Goal: Obtain resource: Obtain resource

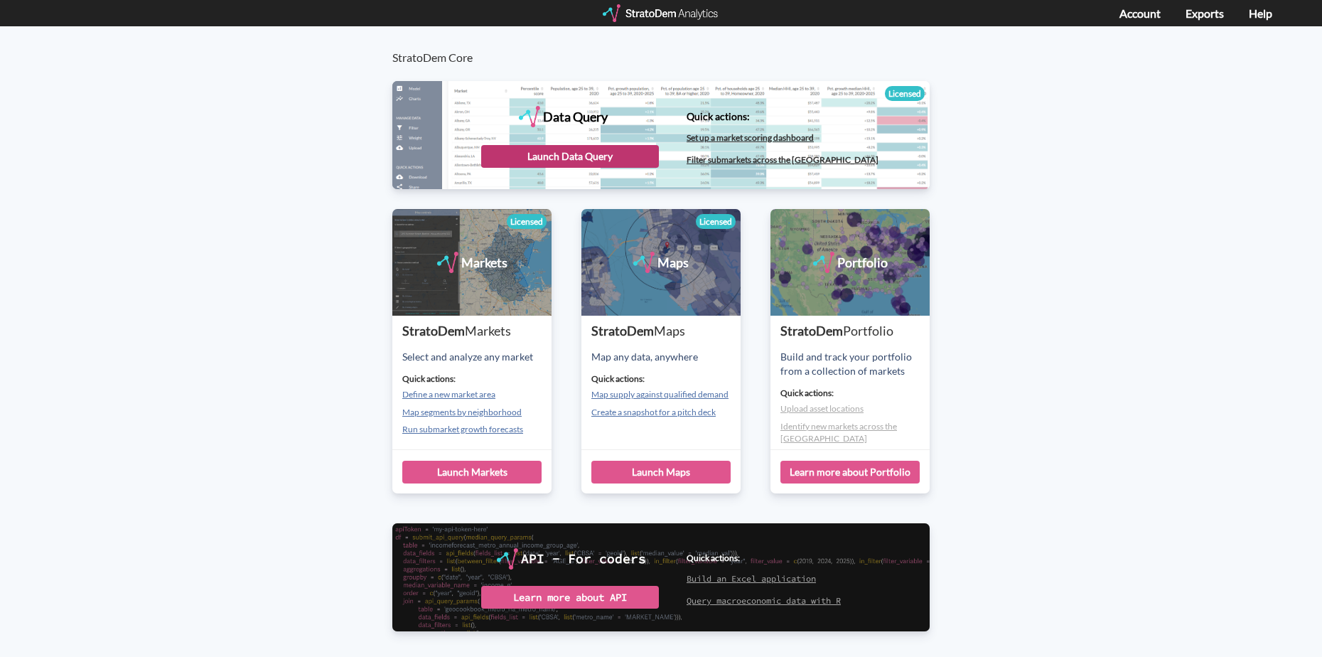
click at [563, 149] on div "Launch Data Query" at bounding box center [570, 156] width 178 height 23
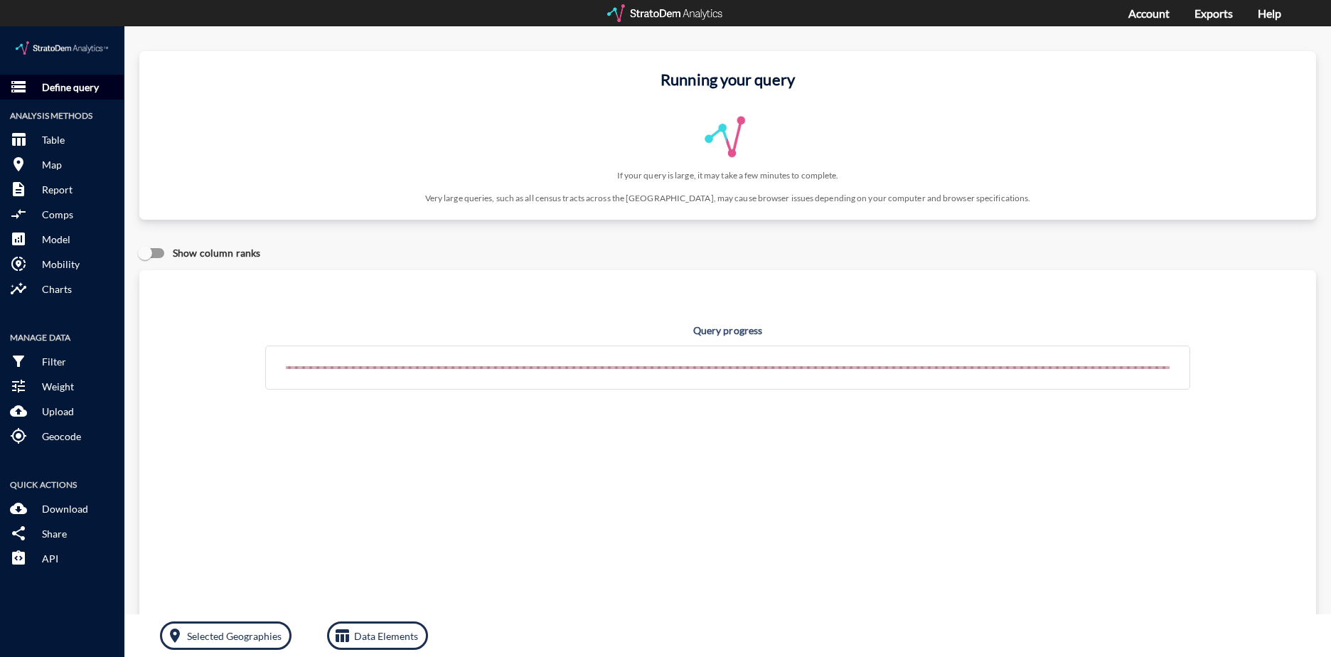
click p "Define query"
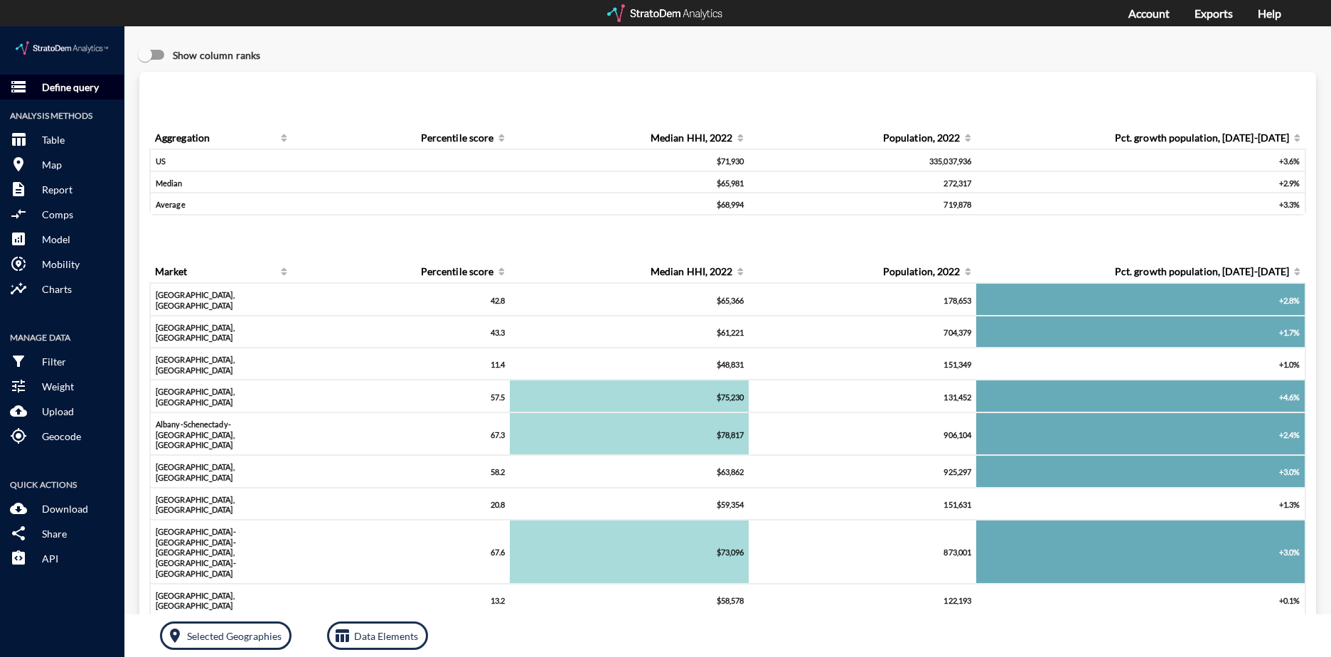
click button "storage Define query"
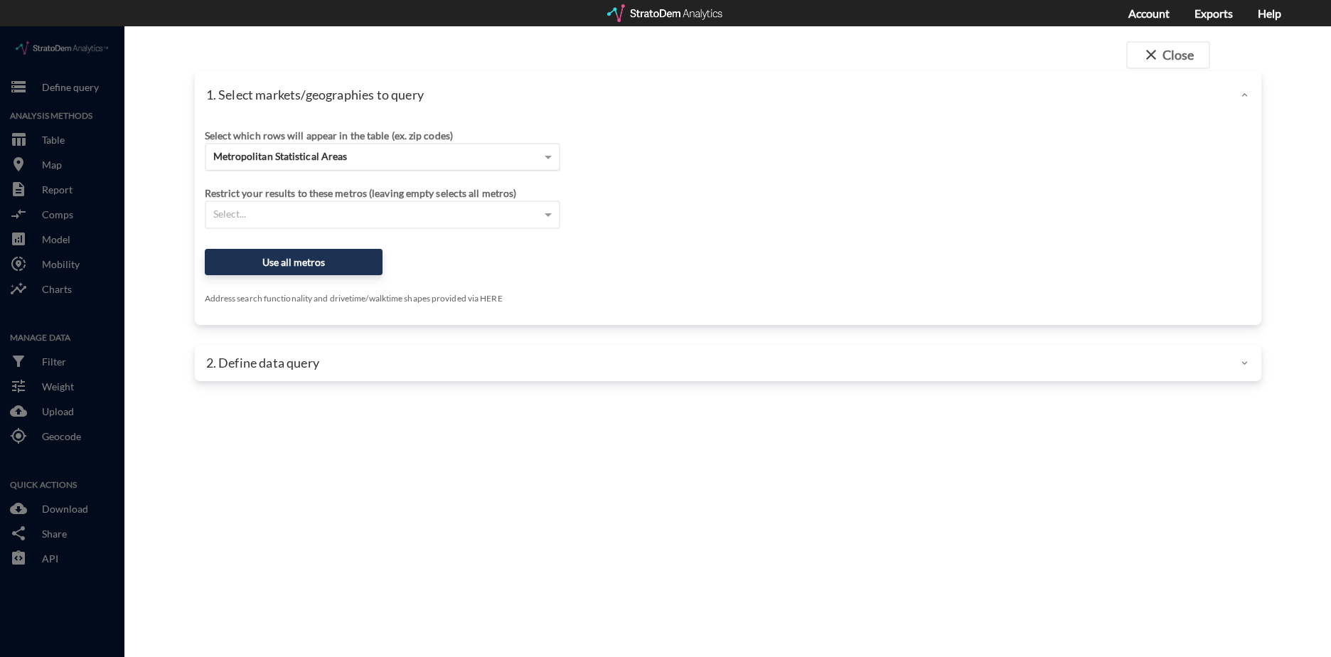
click div "Metropolitan Statistical Areas"
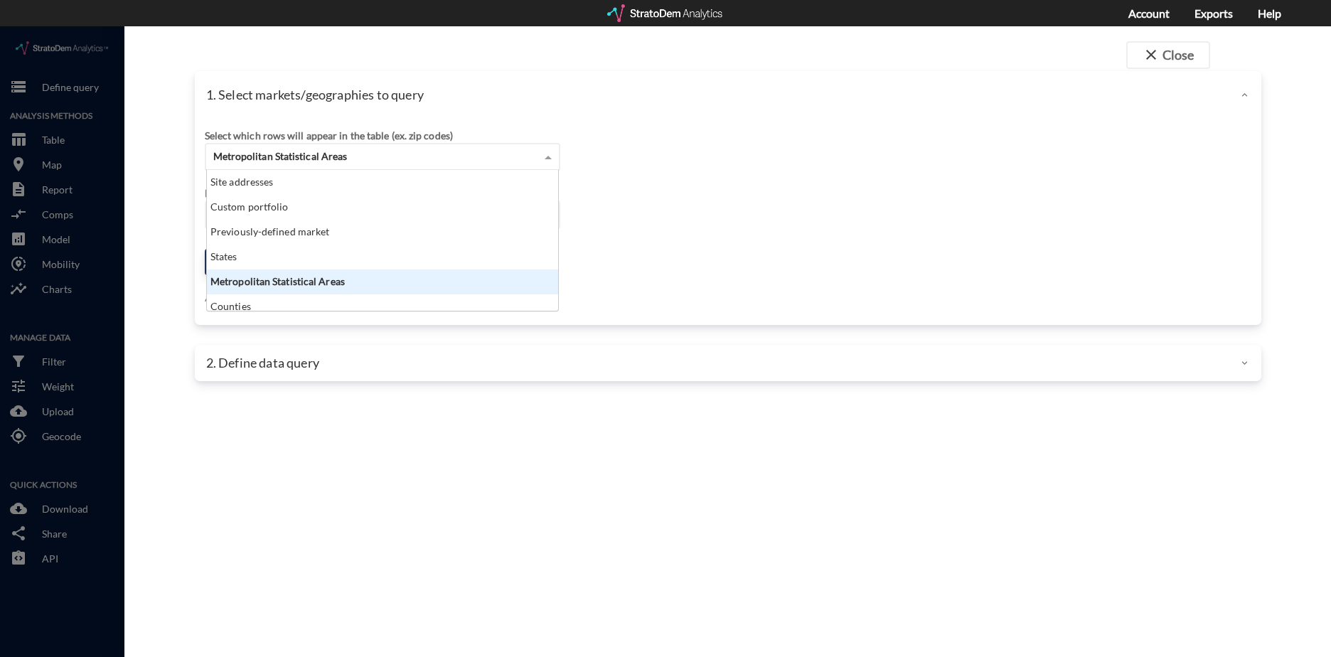
scroll to position [130, 343]
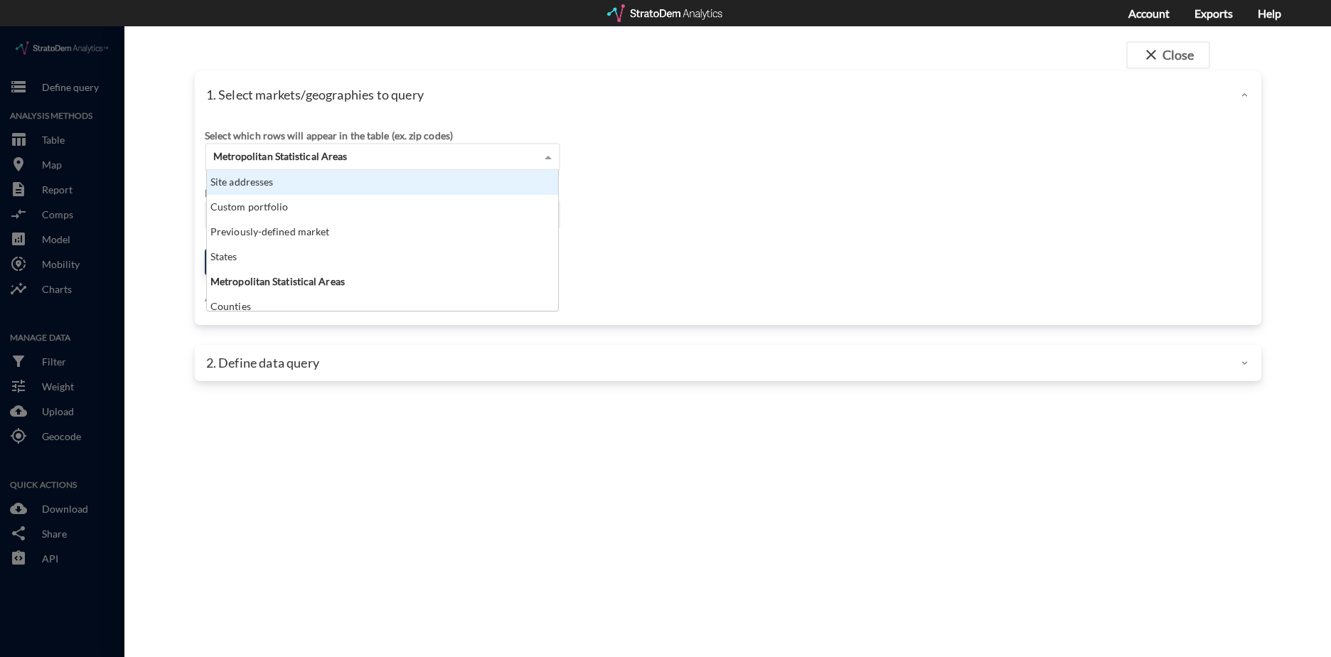
click div "Site addresses"
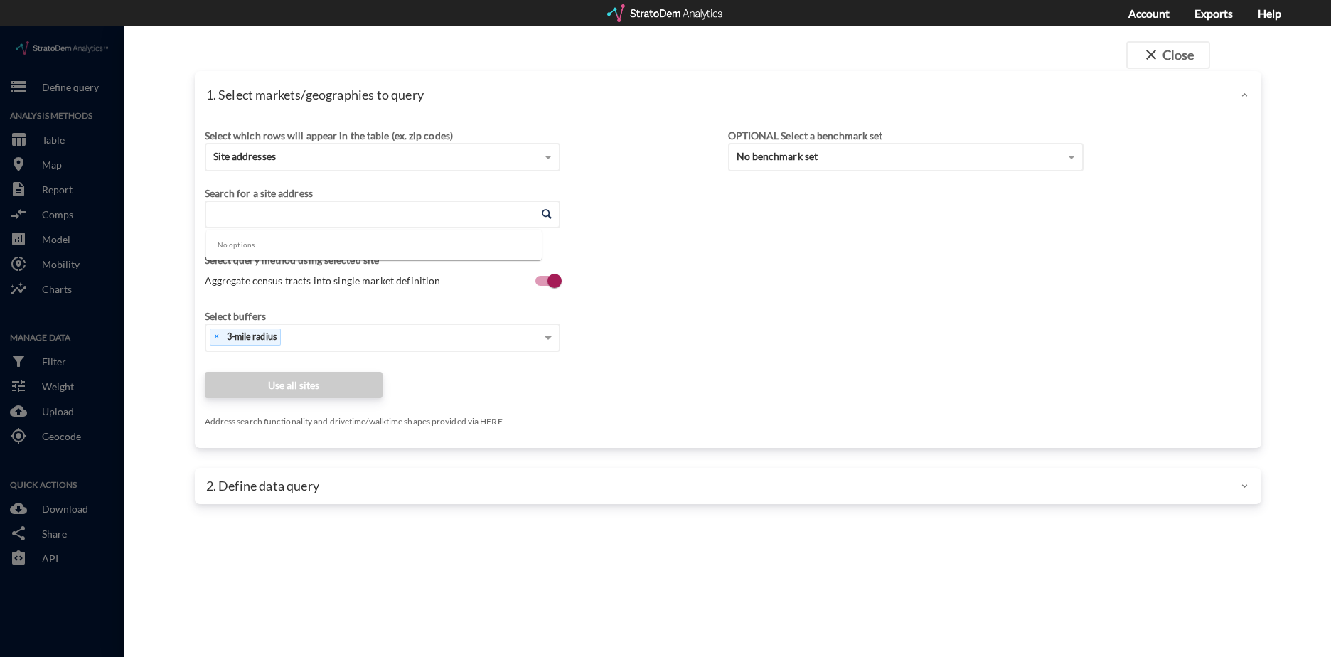
click input "Enter an address"
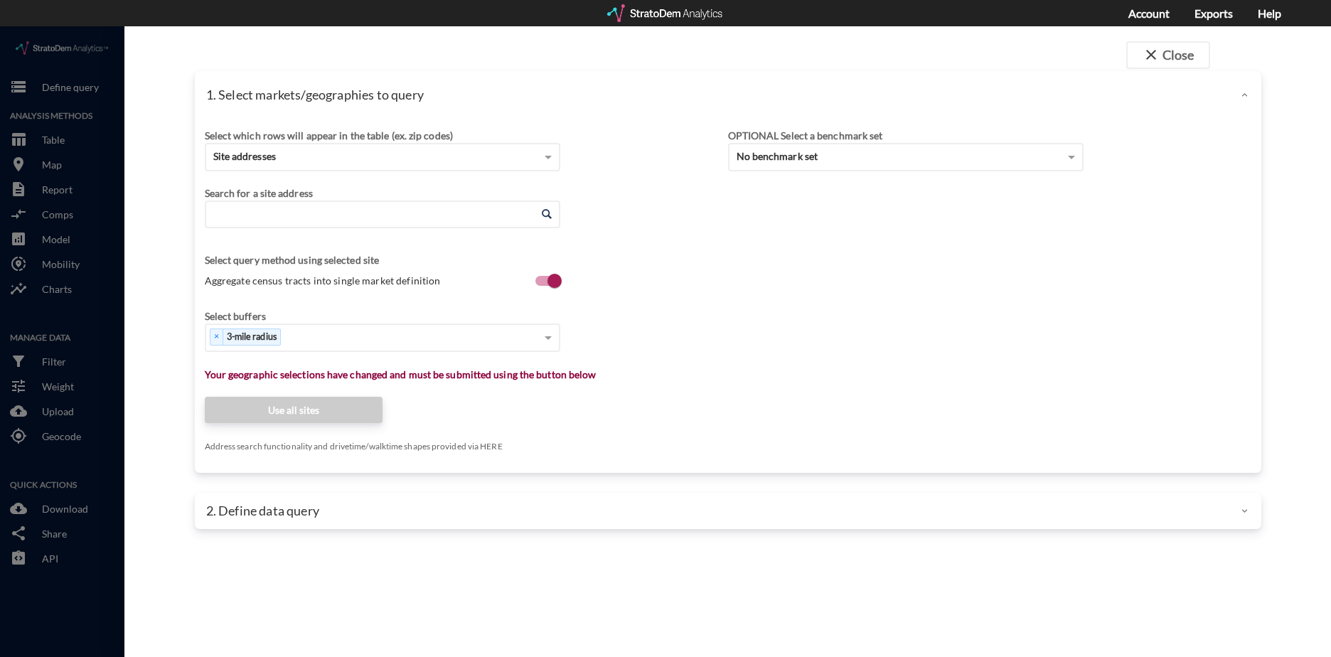
paste input "2222 Colts Neck Road, Reston, VA 20191"
click li "2222 Colts Neck Rd, Reston, Virginia"
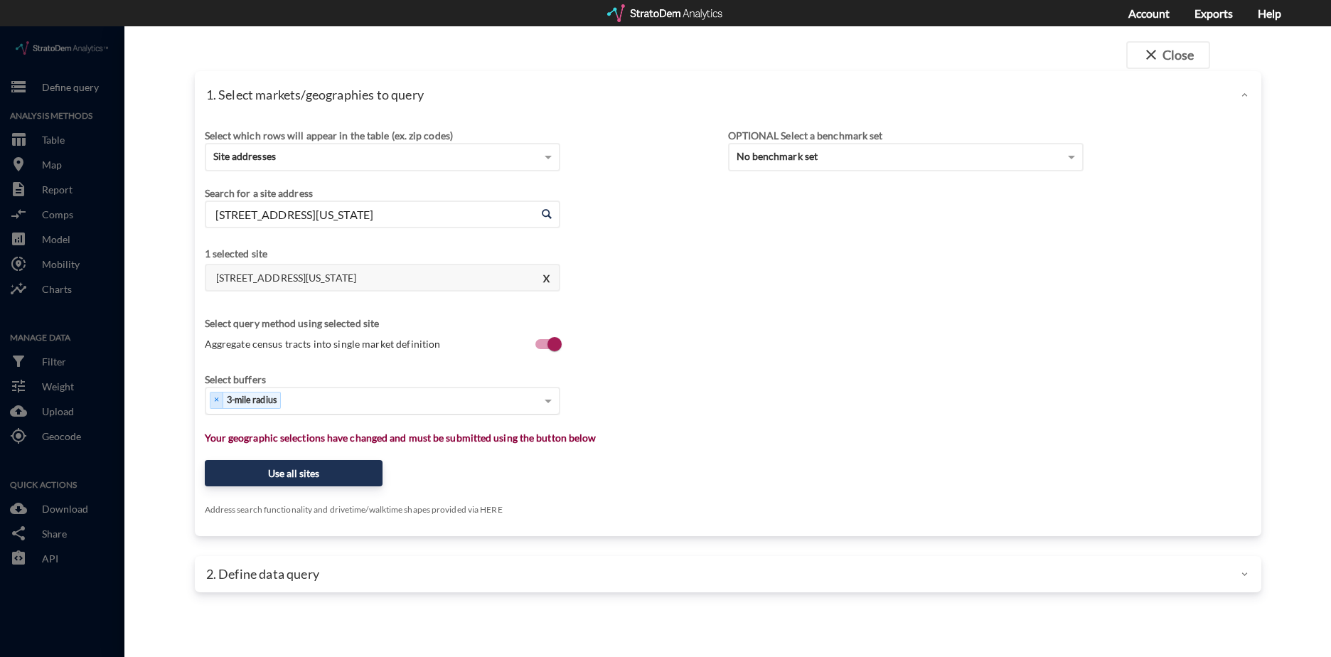
type input "2222 Colts Neck Rd, Reston, Virginia"
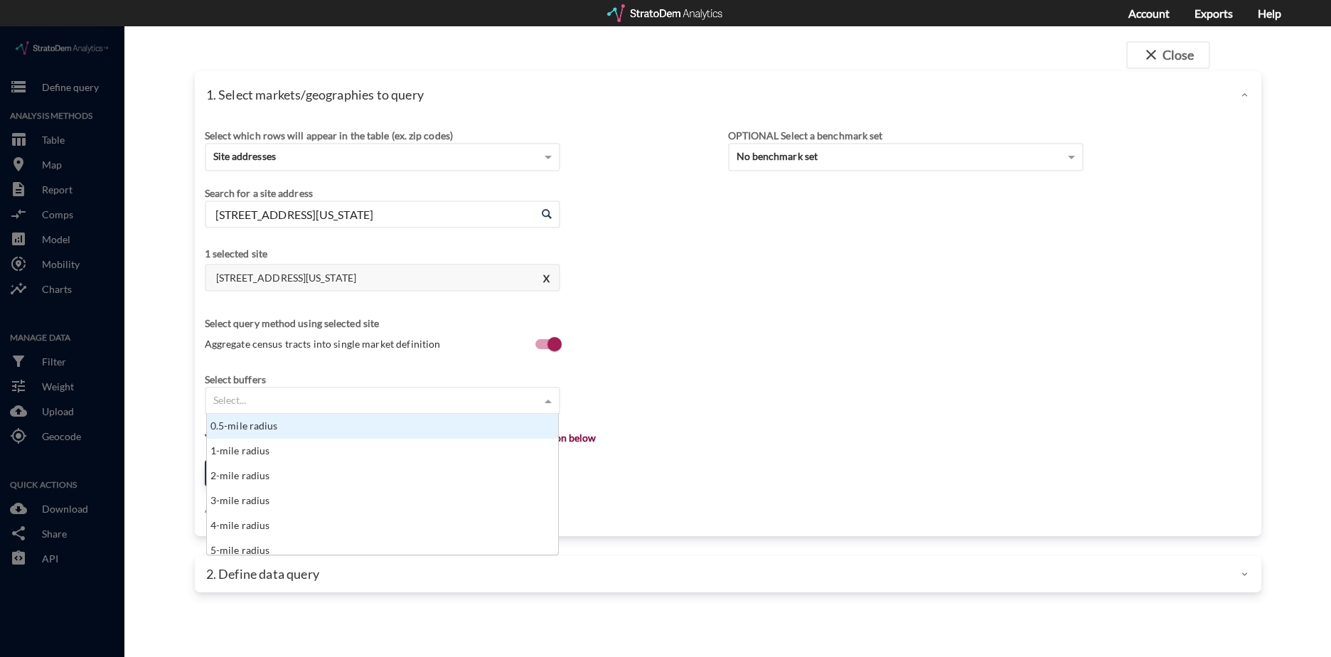
click div "Select..."
type input "15"
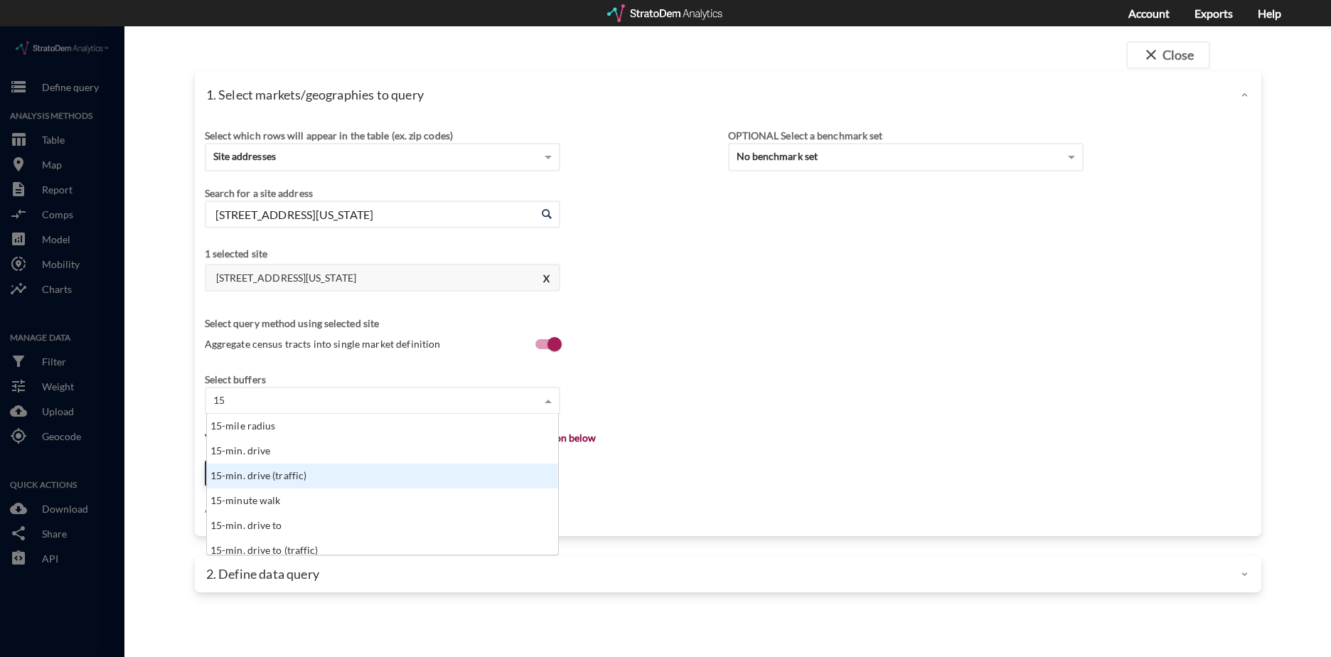
click div "15-min. drive"
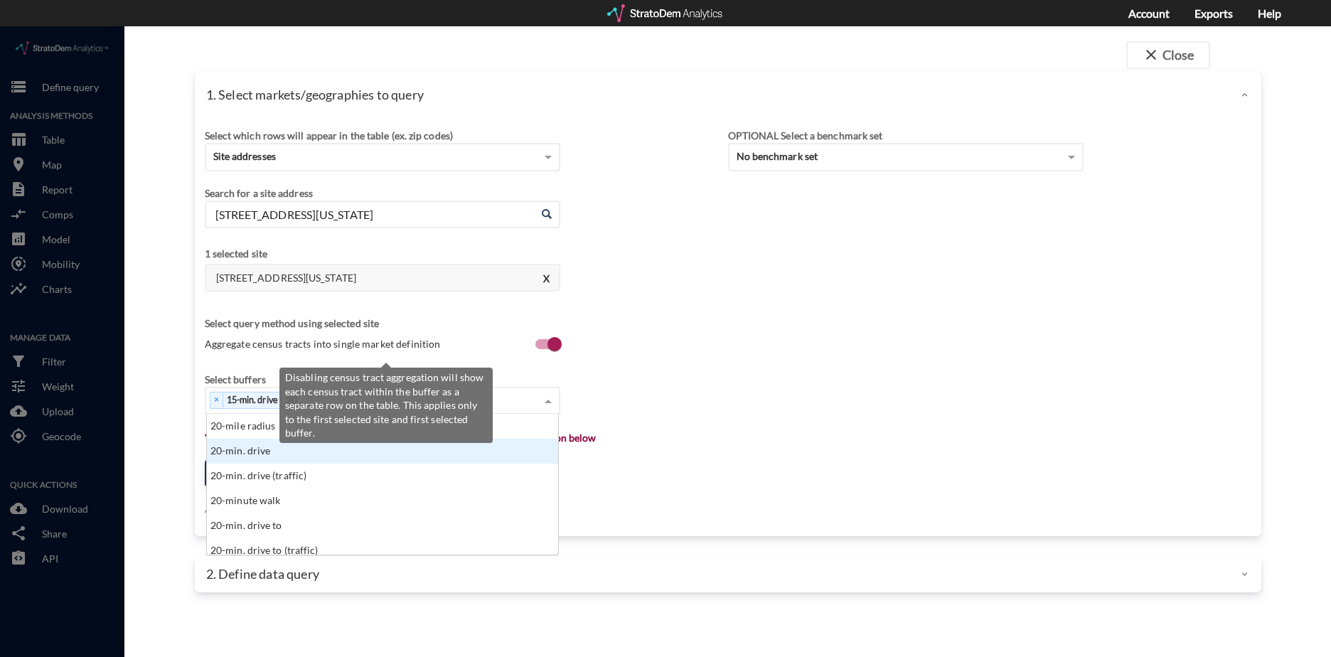
type input "20"
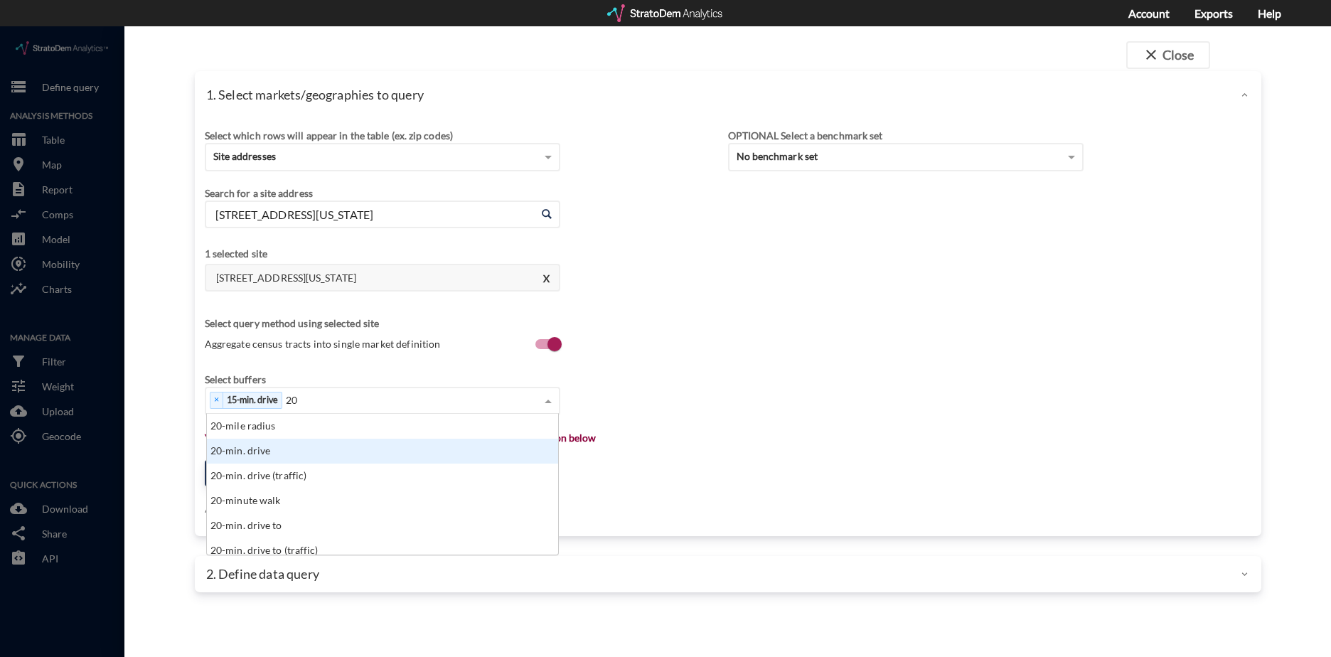
click div "20-min. drive"
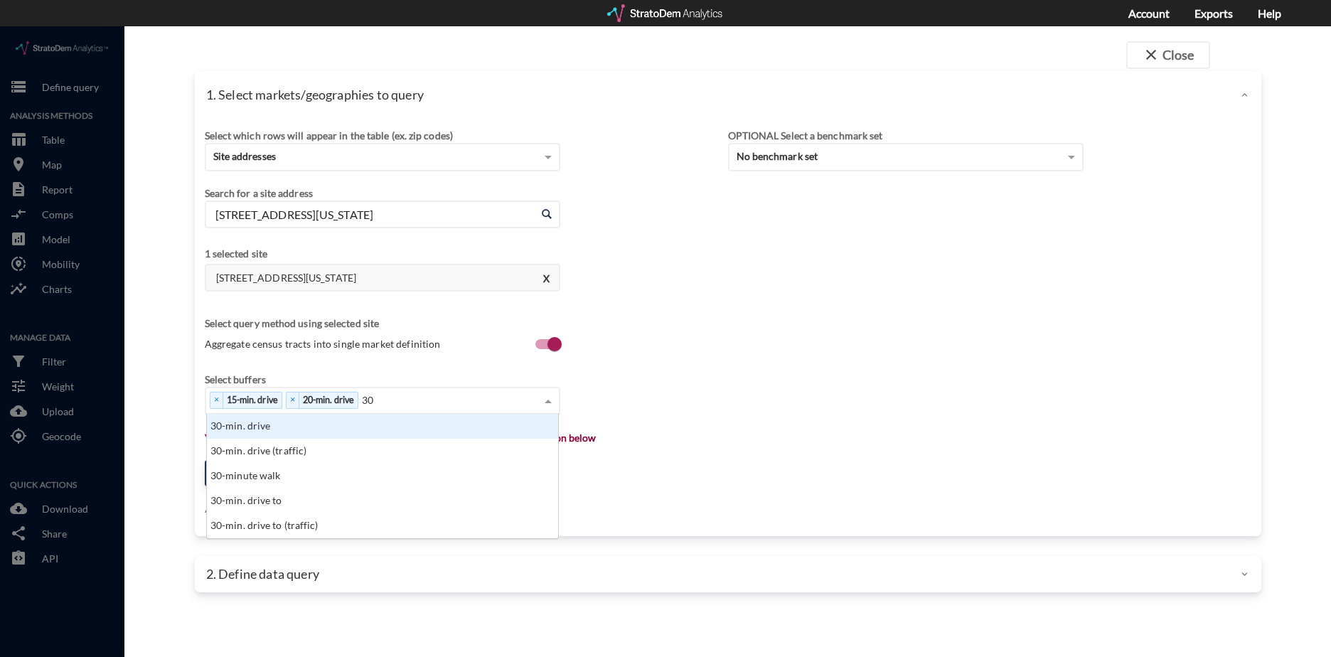
type input "30"
click div "30-min. drive"
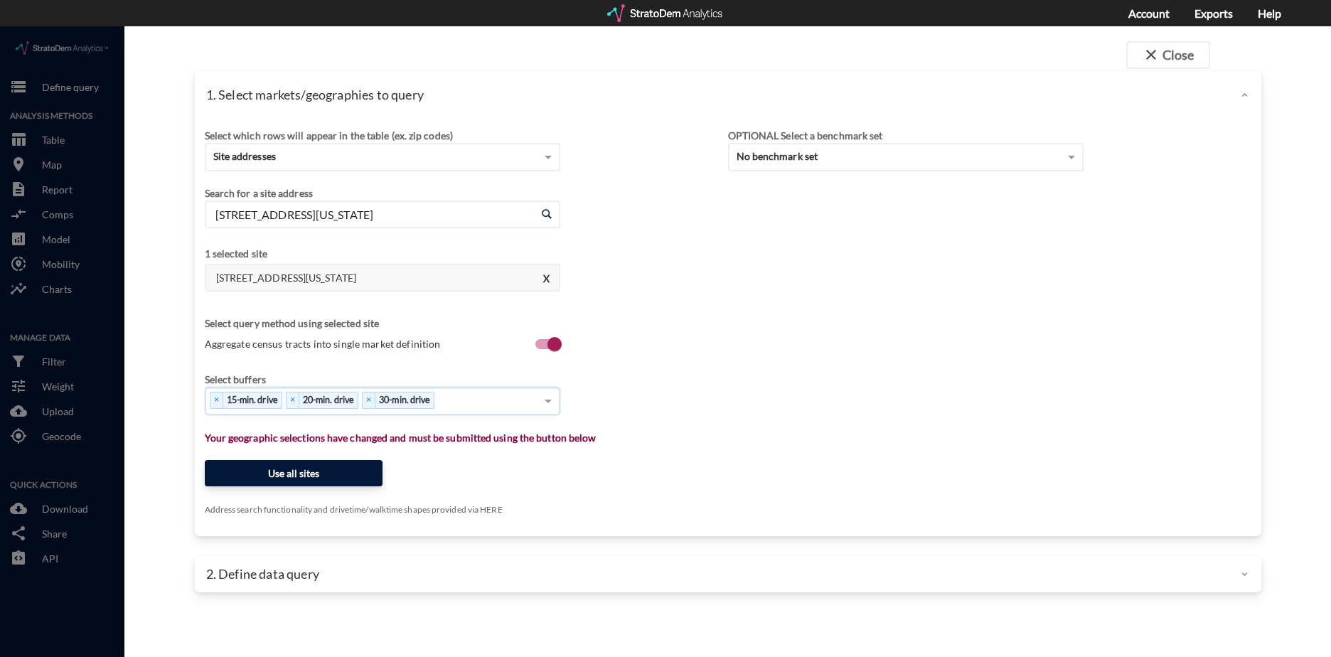
click button "Use all sites"
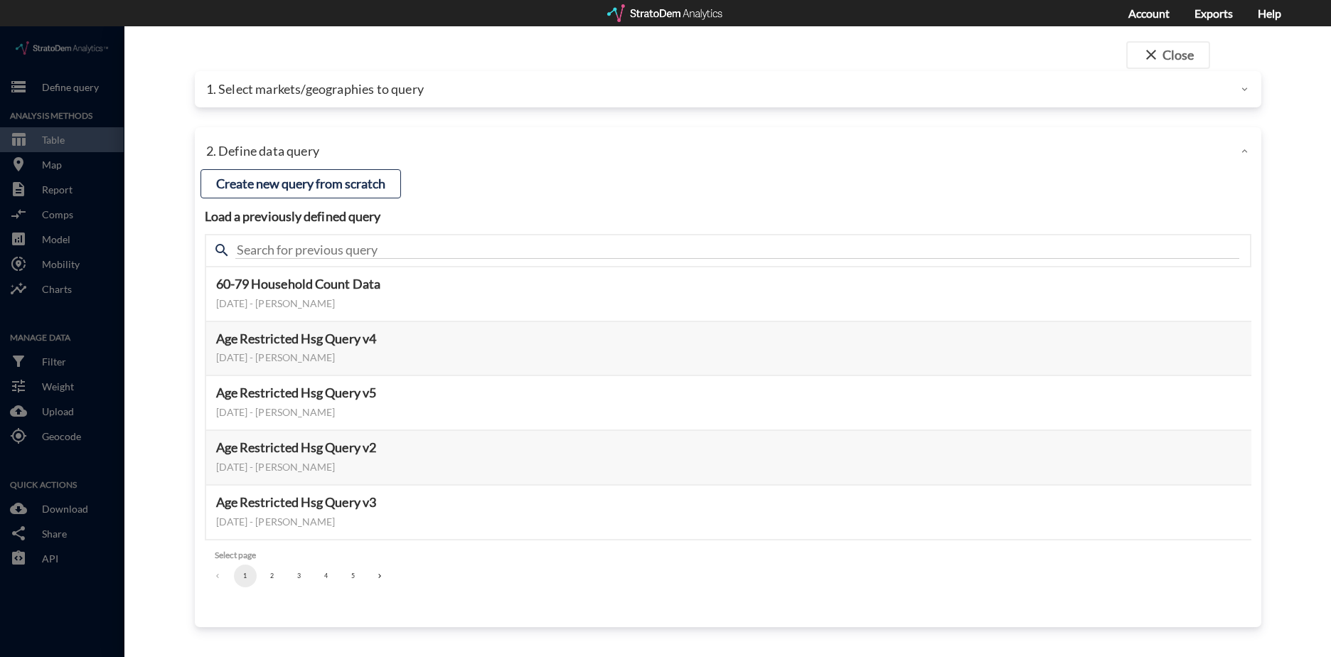
click button "2"
click button "3"
click button "Select this query"
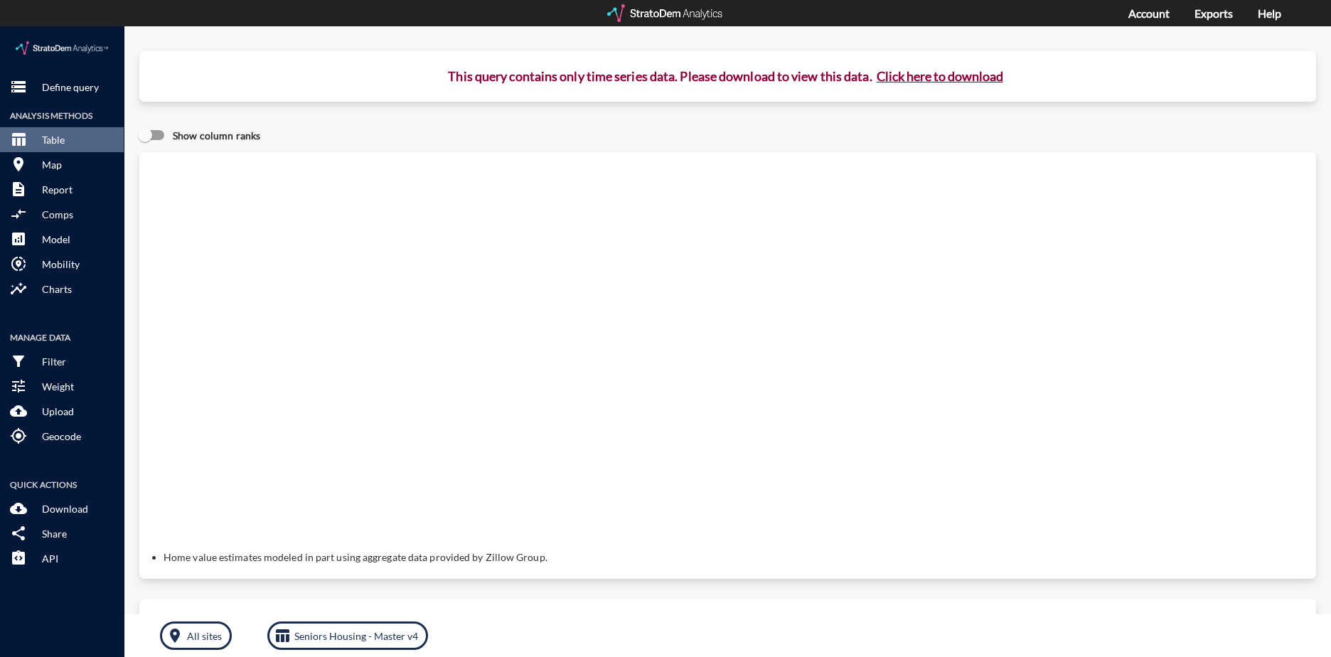
click button "Click here to download"
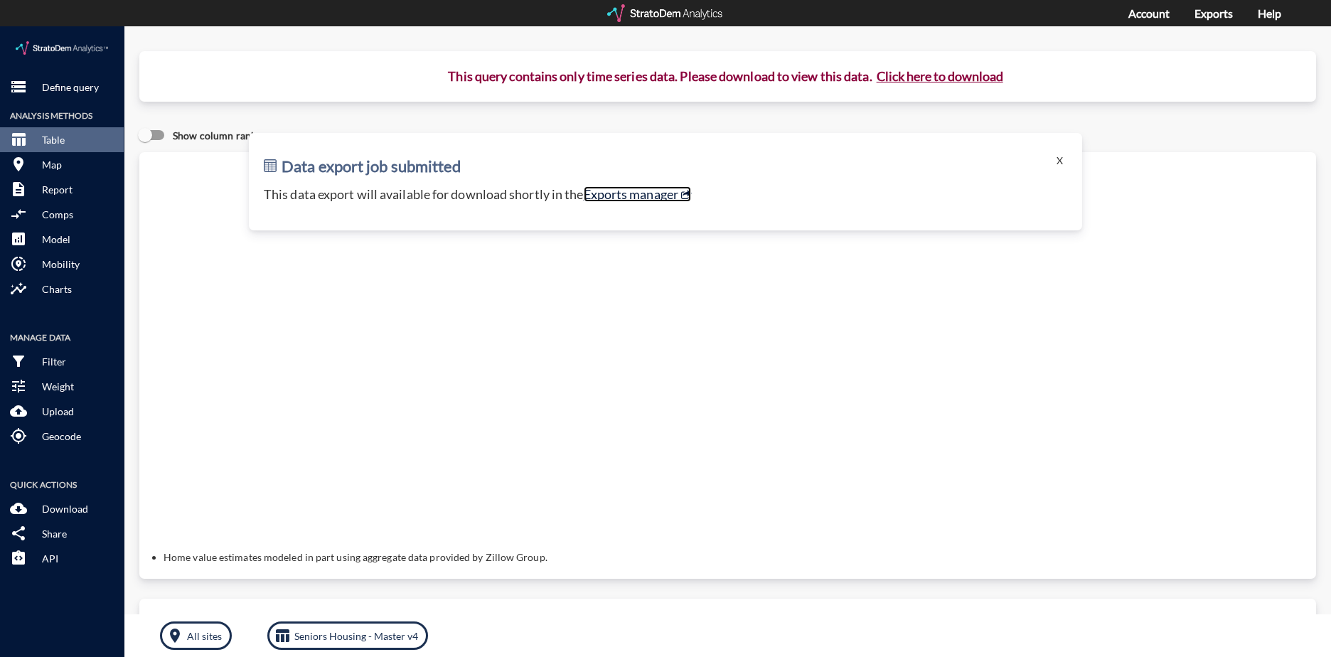
click link "Exports manager"
click p "Define query"
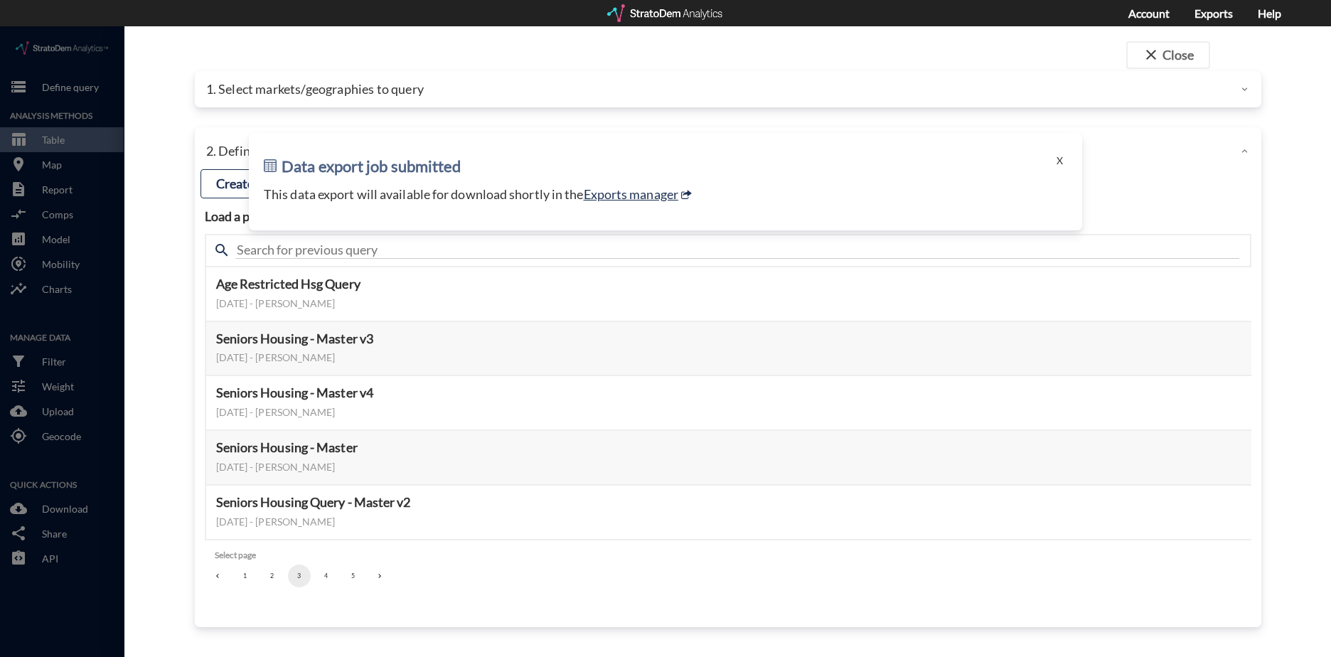
click div
click button "X"
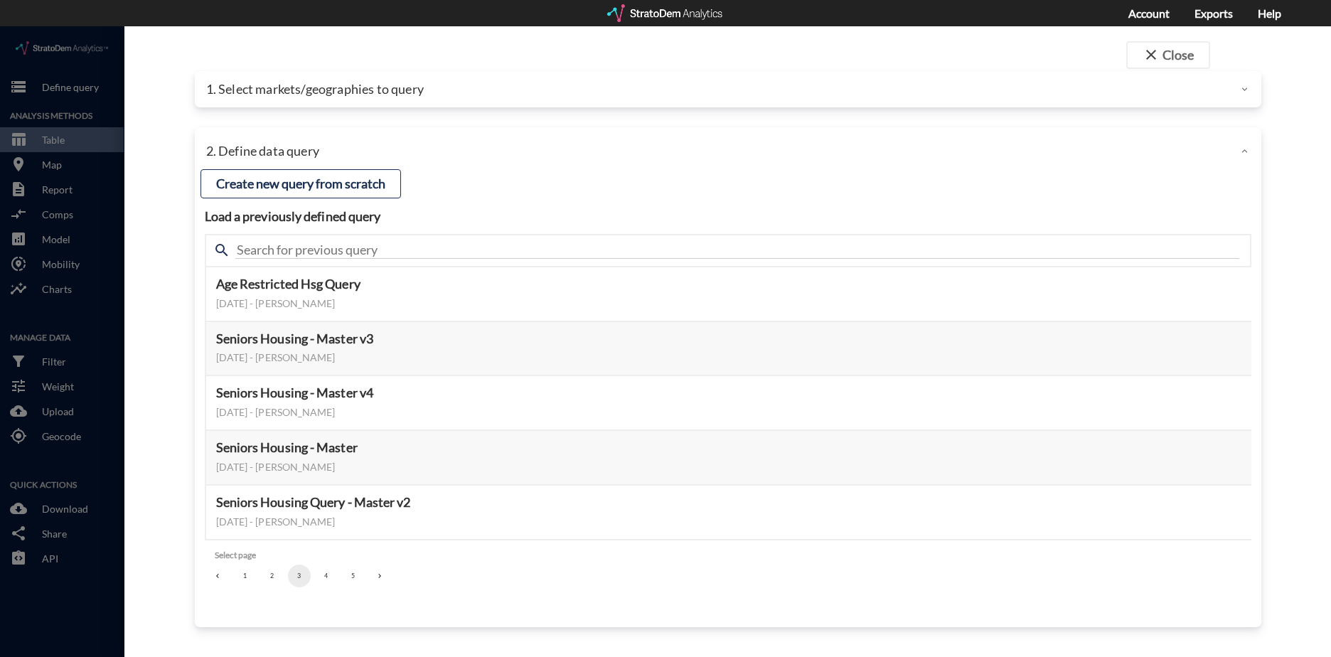
click div
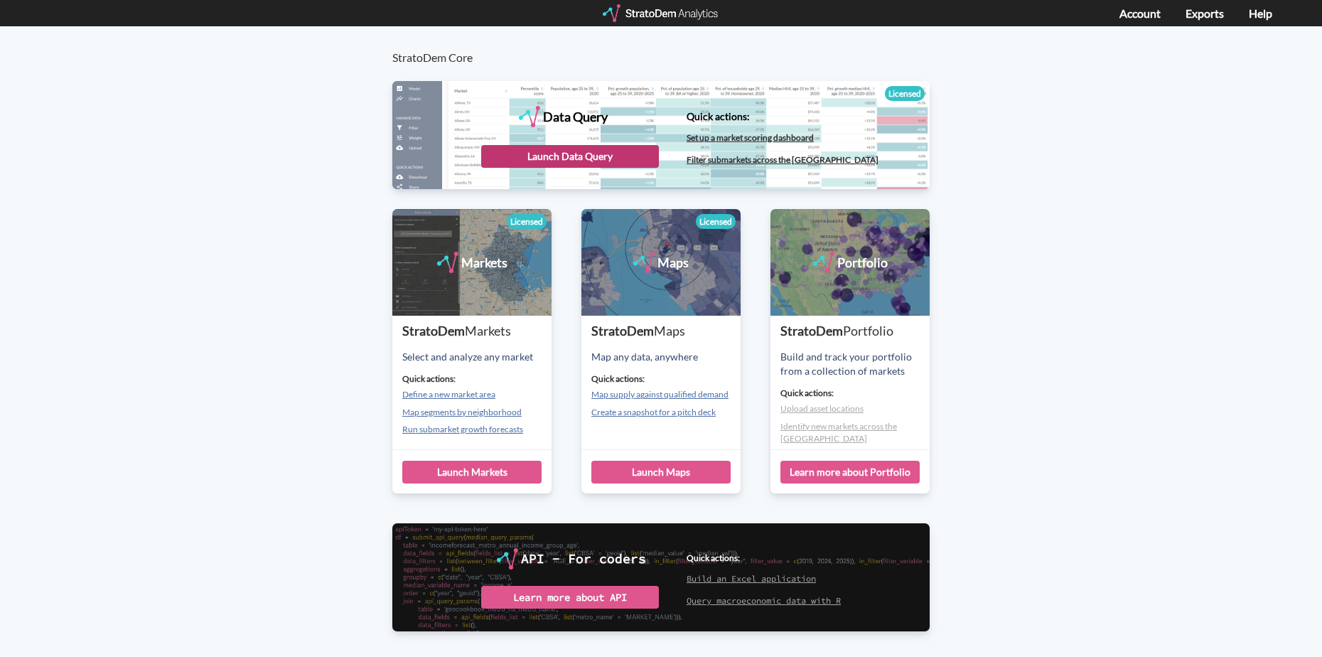
click at [521, 160] on div "Launch Data Query" at bounding box center [570, 156] width 178 height 23
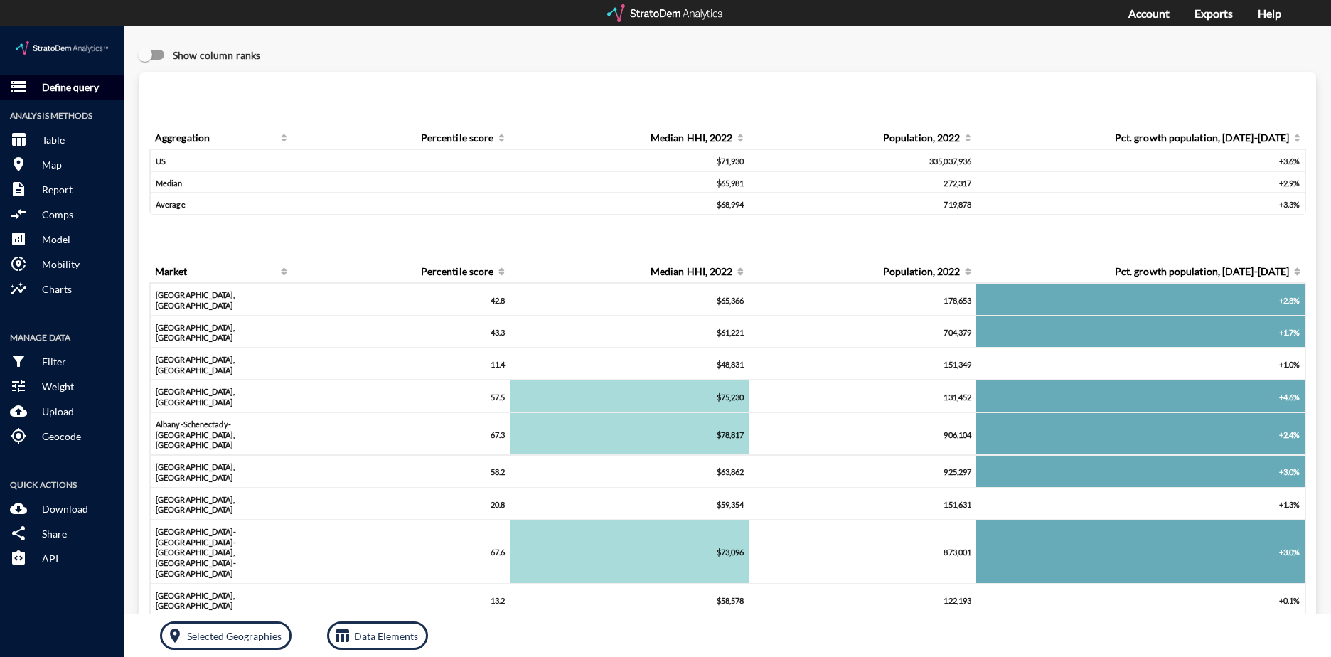
click p "Define query"
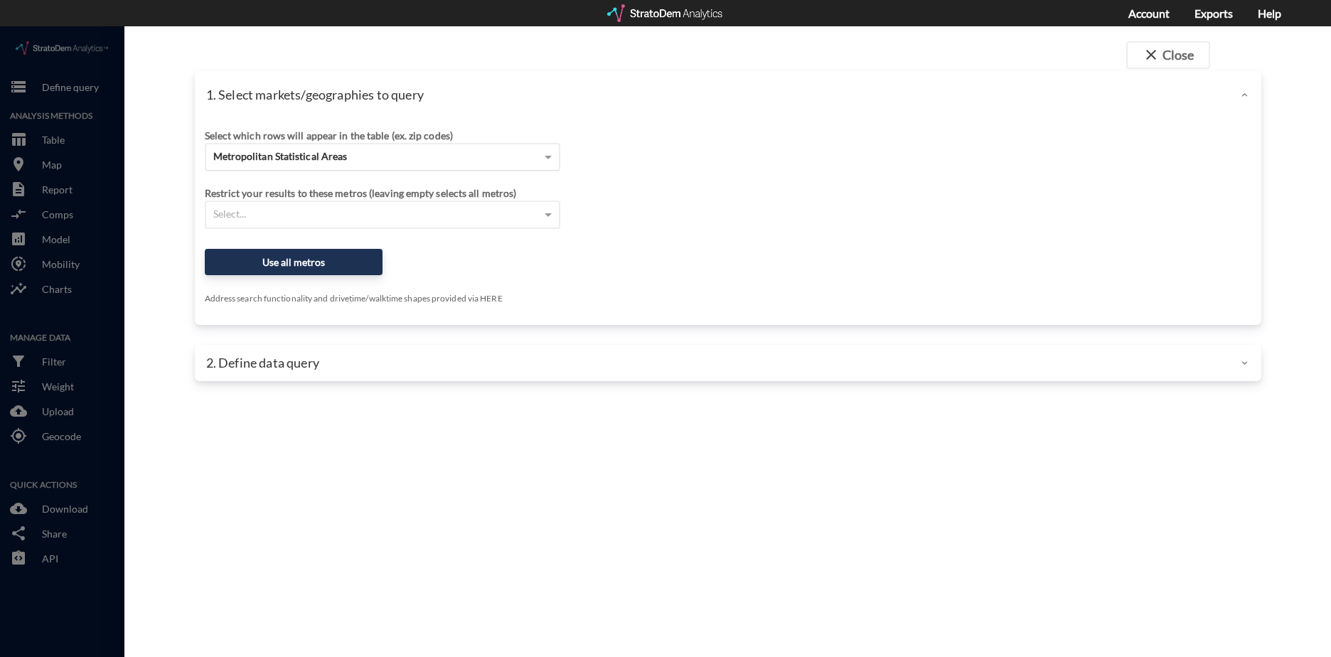
click div "Metropolitan Statistical Areas"
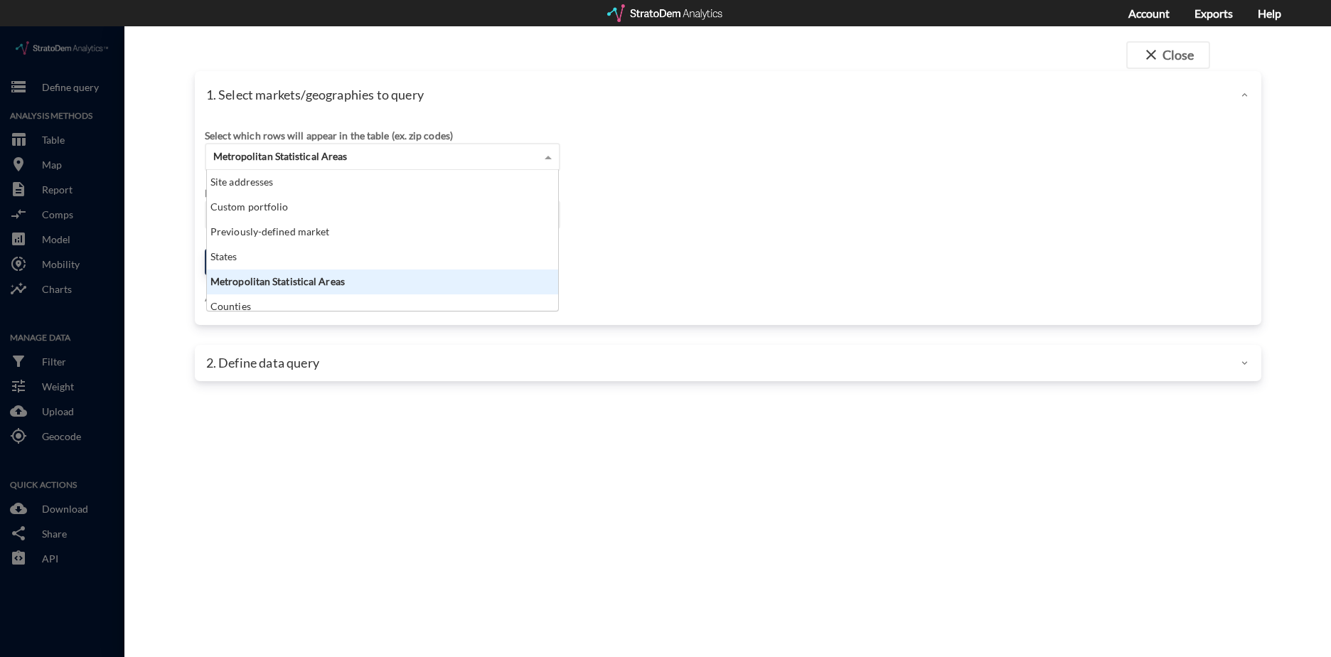
scroll to position [130, 343]
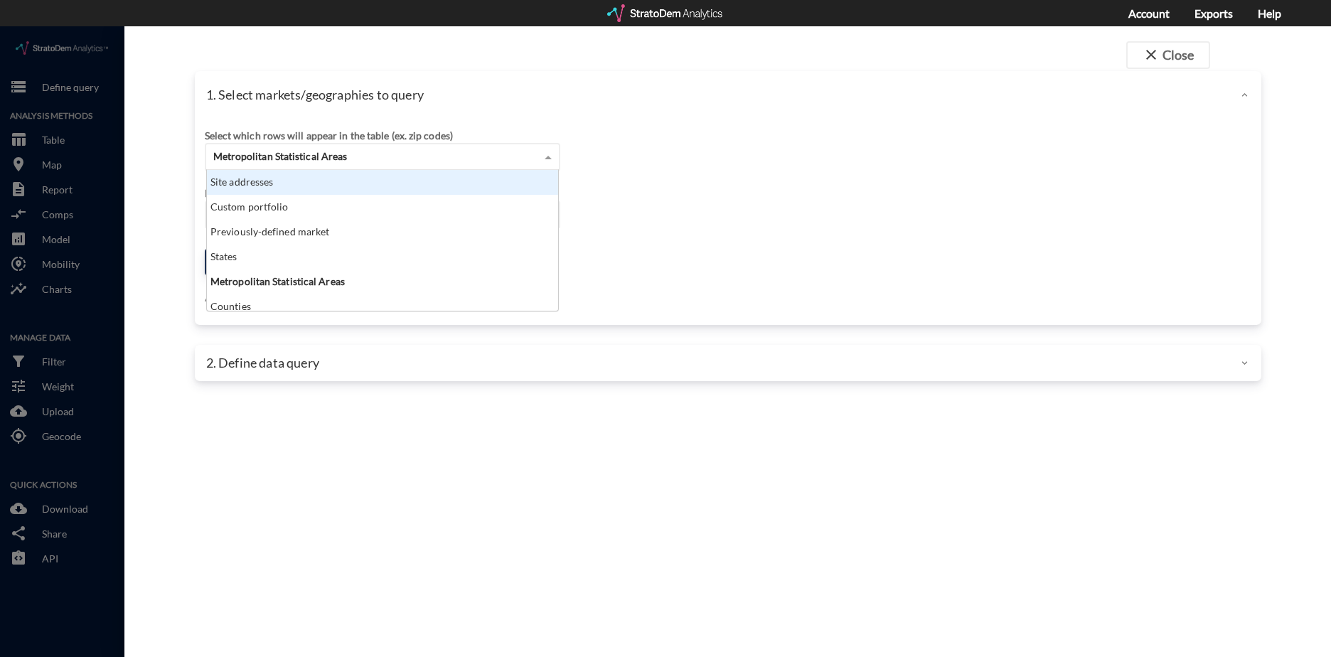
click div "Site addresses"
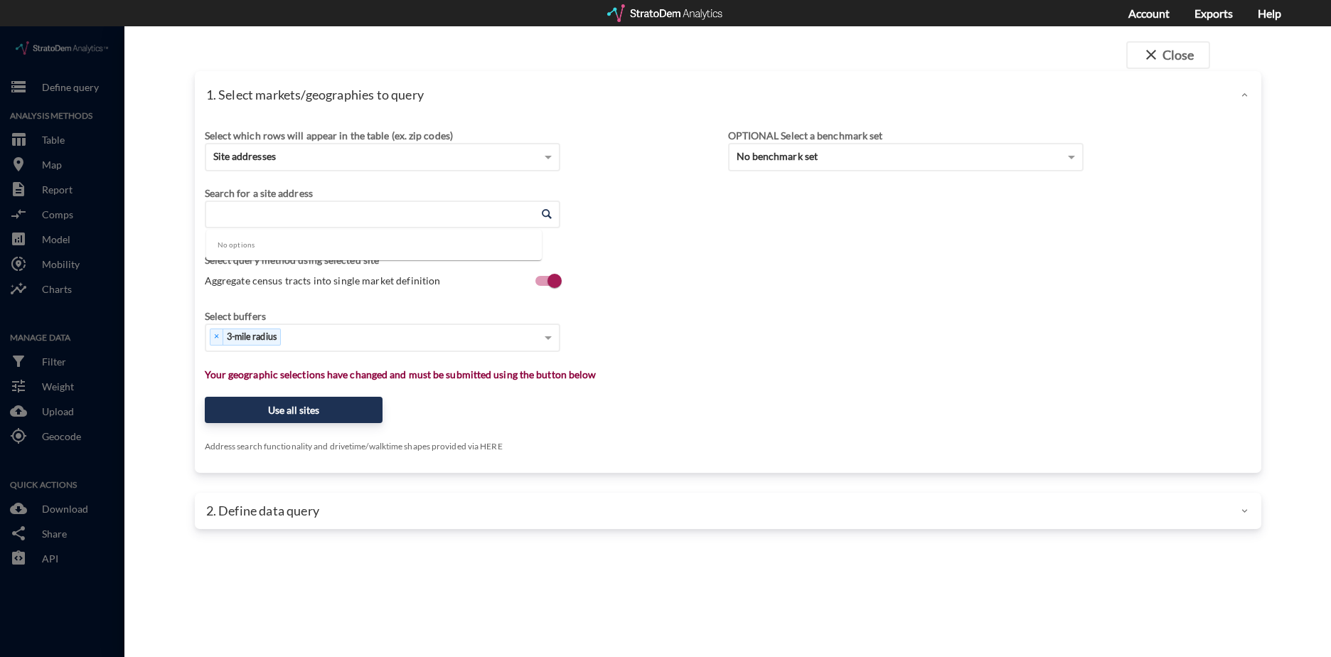
click input "Enter an address"
paste input "2222 Colts Neck Road, Reston, VA 20191"
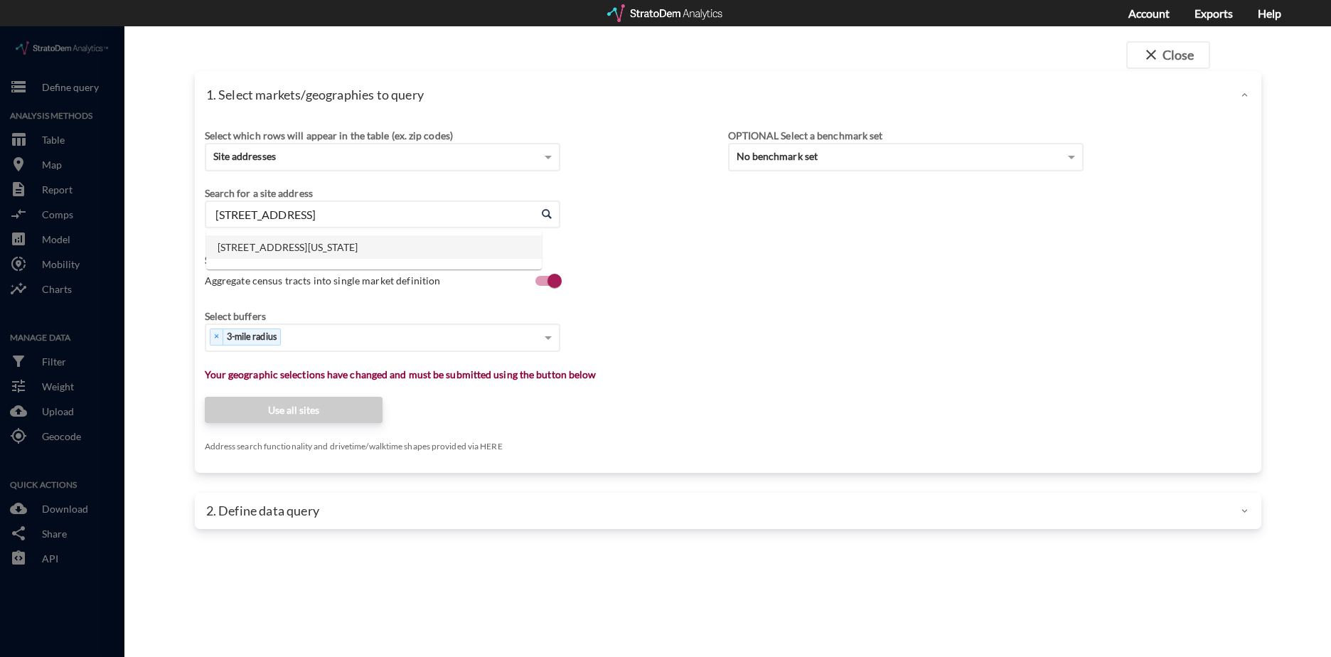
click ul "2222 Colts Neck Rd, Reston, Virginia"
click li "2222 Colts Neck Rd, Reston, Virginia"
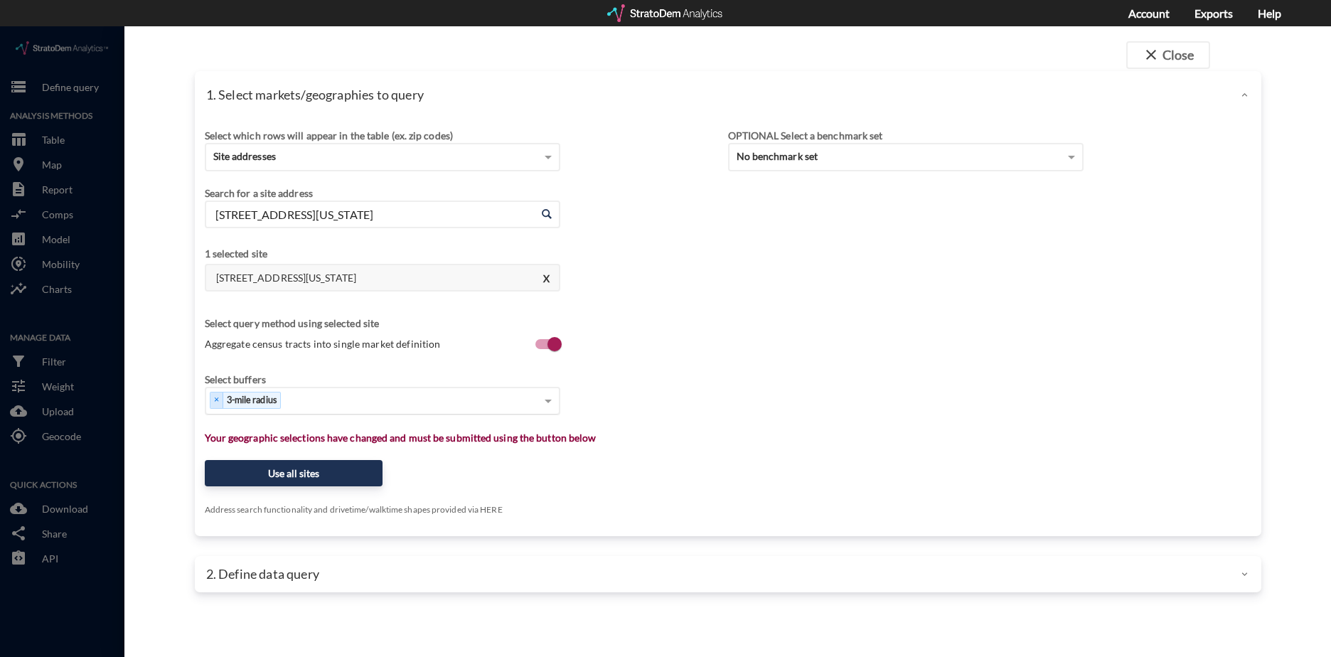
type input "2222 Colts Neck Rd, Reston, Virginia"
click div "Select..."
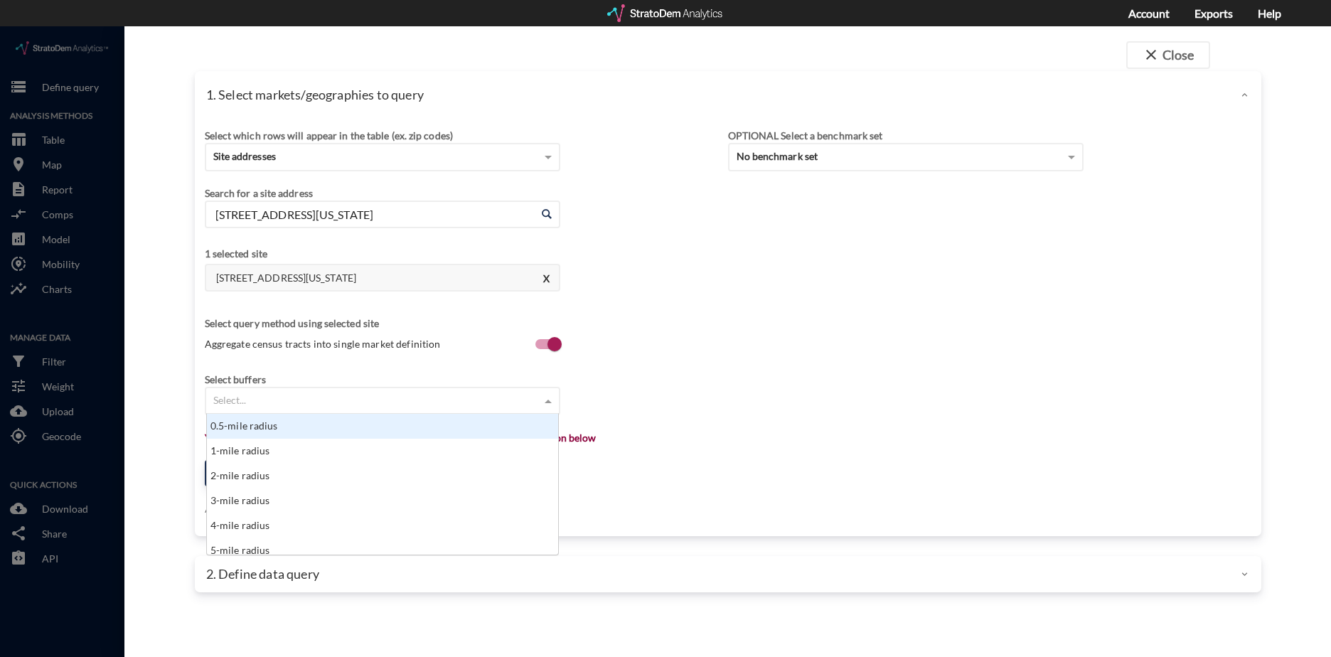
type input "9"
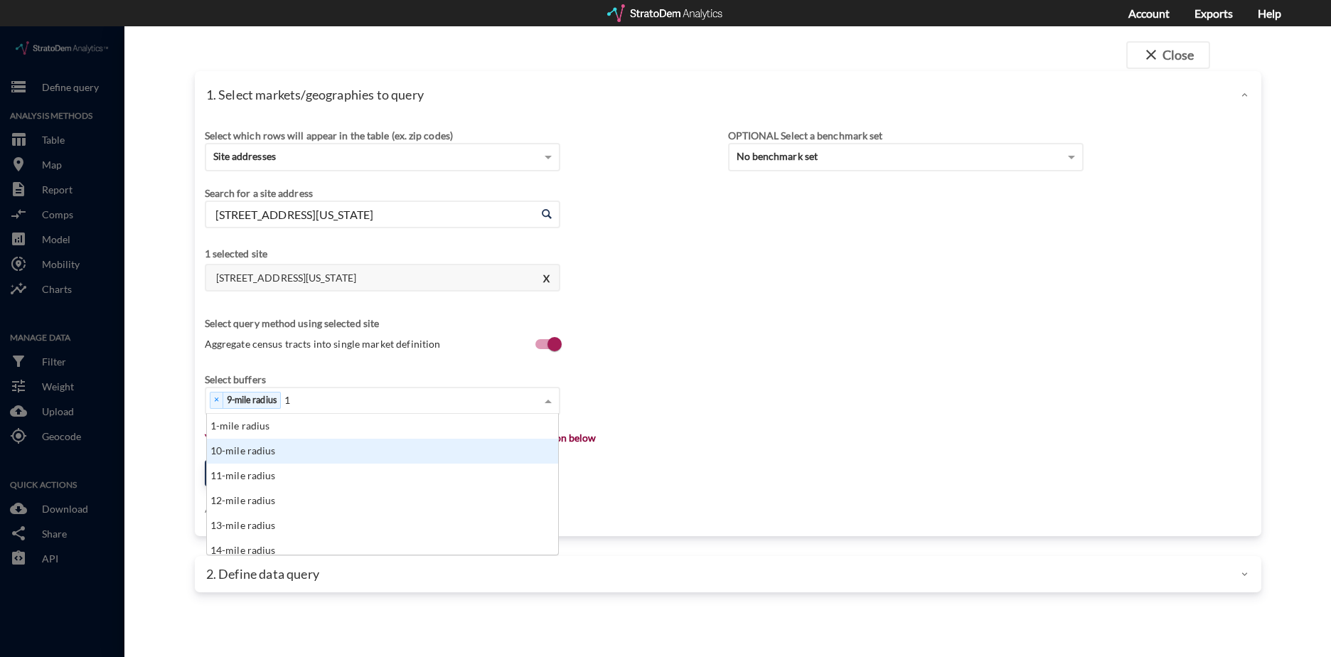
scroll to position [11, 9]
type input "12"
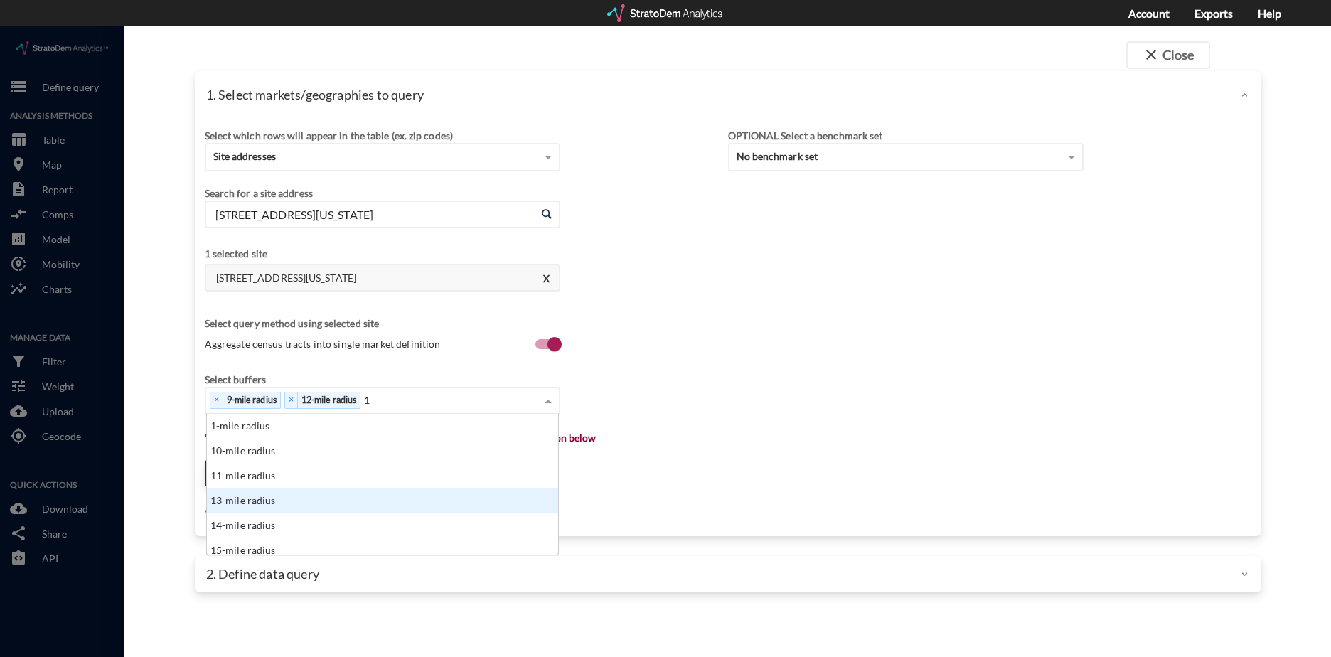
type input "19"
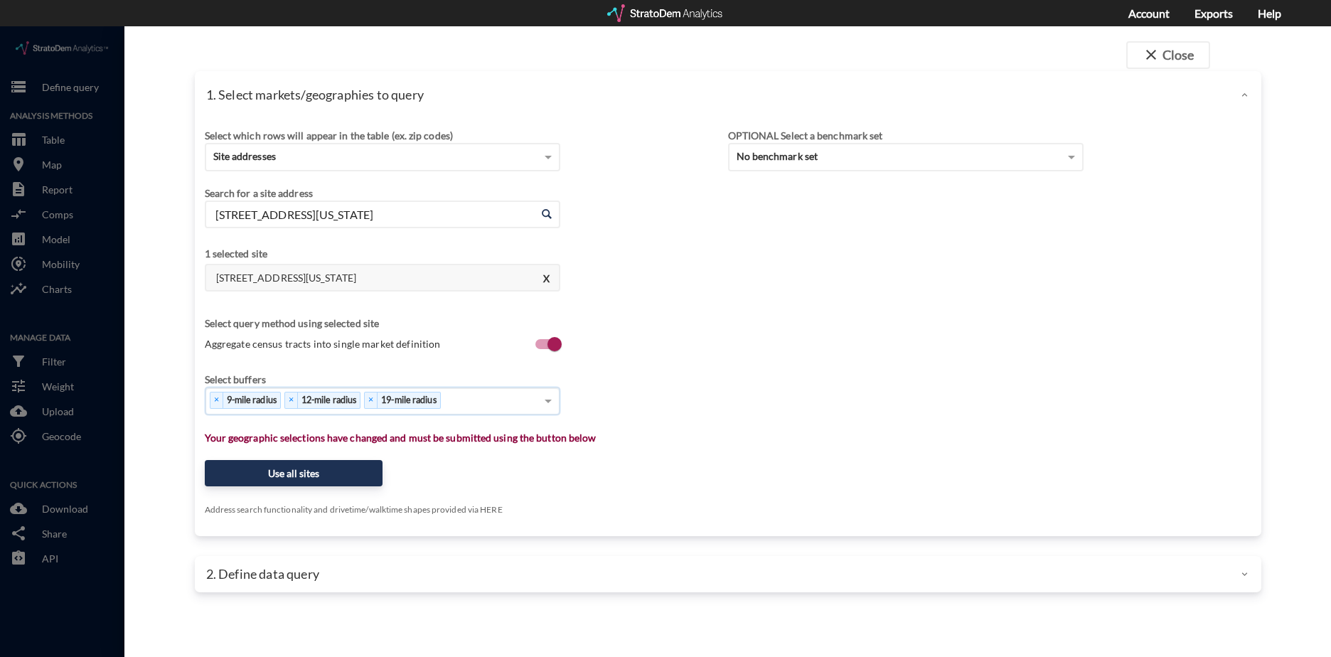
click div "Select which rows will appear in the table (ex. zip codes) Site addresses Selec…"
click button "Use all sites"
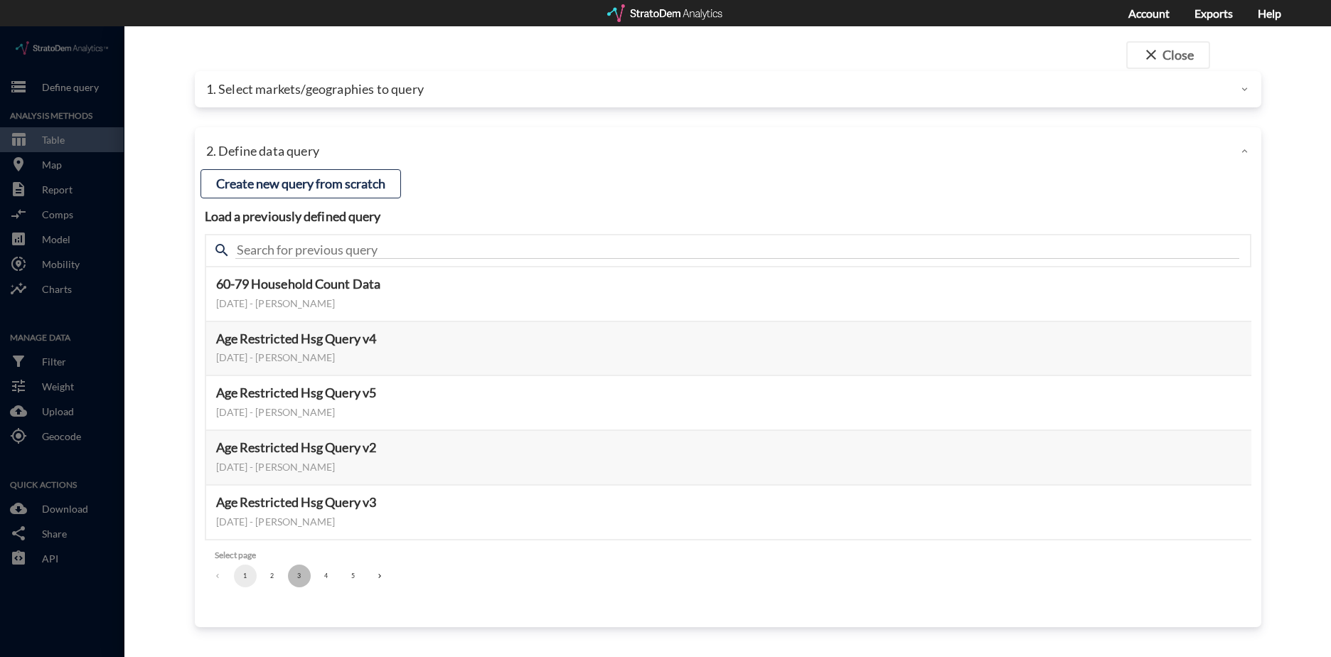
click button "3"
click button "Select this query"
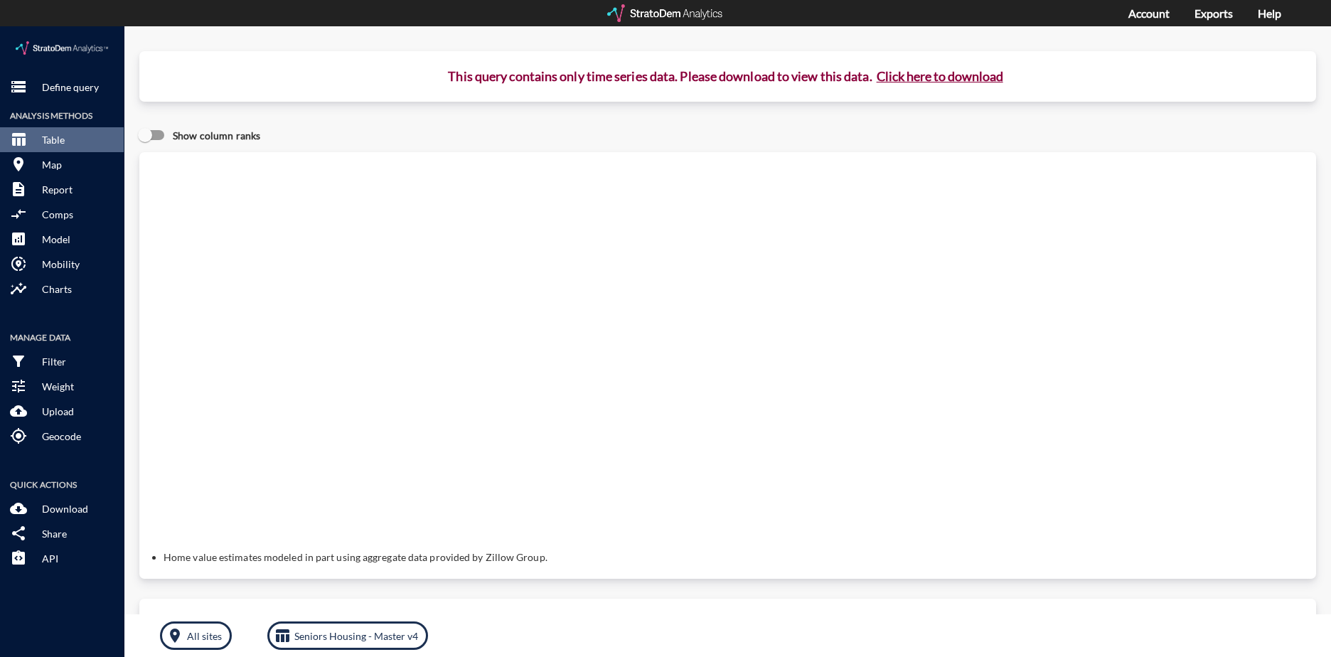
click button "Click here to download"
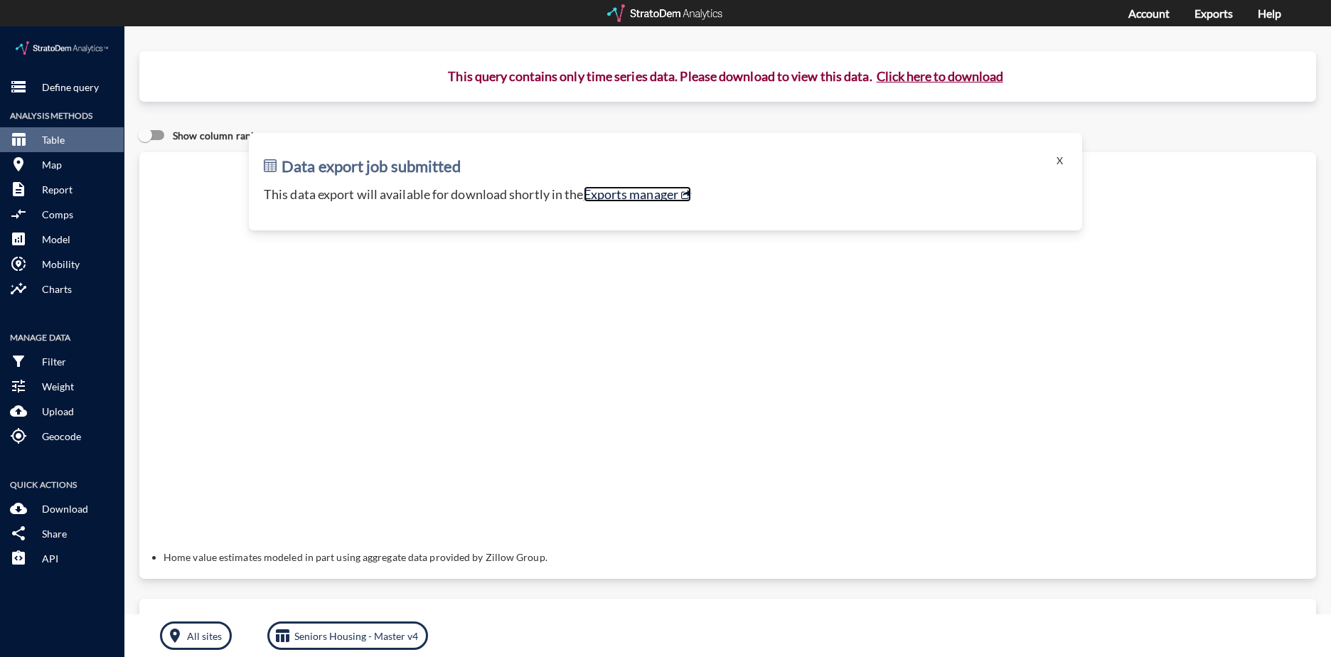
click link "Exports manager"
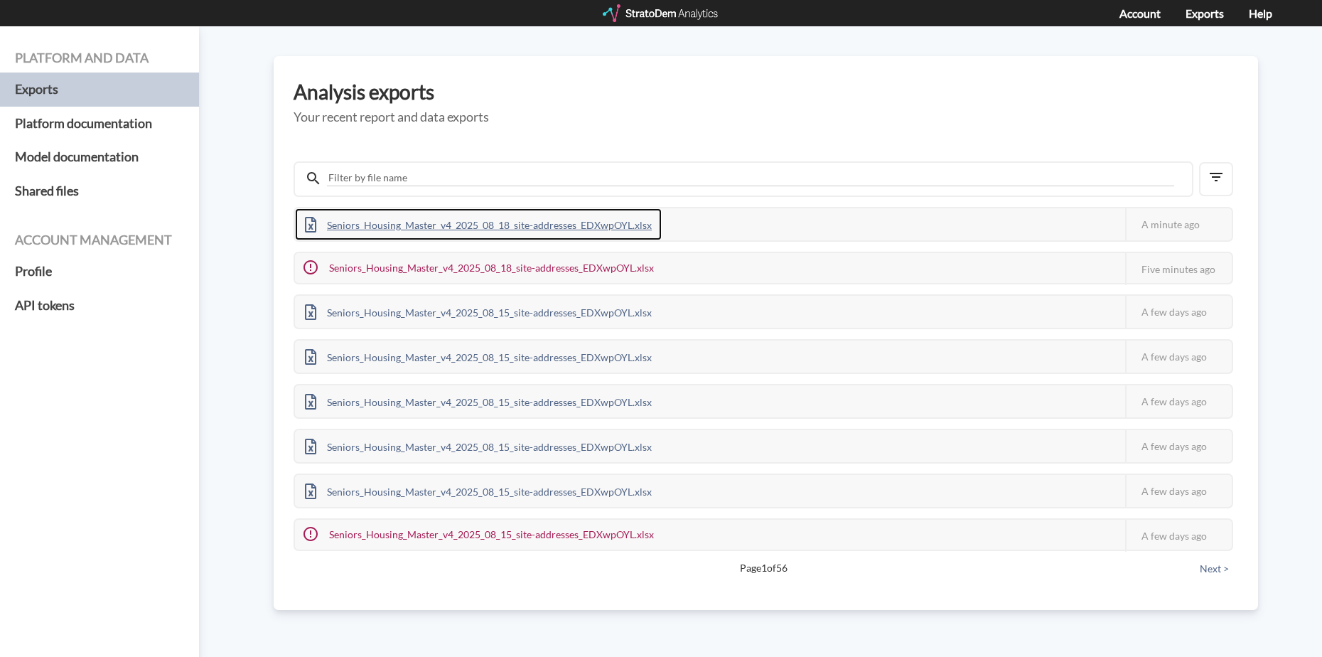
click at [569, 229] on div "Seniors_Housing_Master_v4_2025_08_18_site-addresses_EDXwpOYL.xlsx" at bounding box center [478, 224] width 367 height 32
